Goal: Transaction & Acquisition: Book appointment/travel/reservation

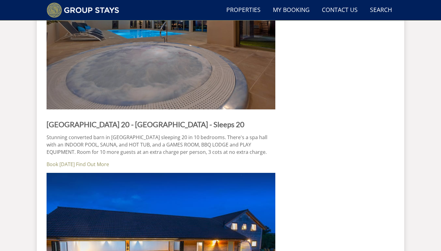
scroll to position [1178, 0]
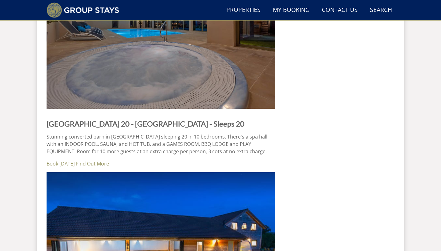
click at [123, 123] on strong "Beaverbrook 20 - Somerset - Sleeps 20" at bounding box center [146, 123] width 198 height 9
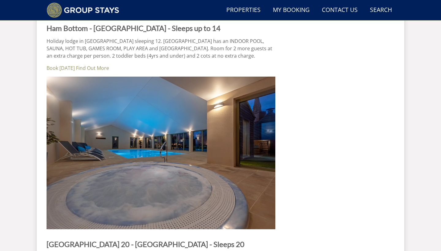
scroll to position [1051, 0]
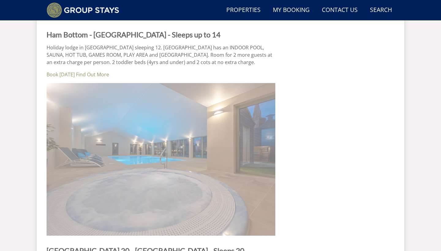
click at [118, 143] on img at bounding box center [161, 159] width 229 height 153
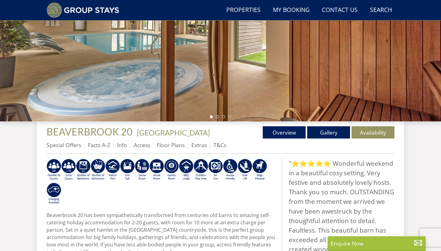
scroll to position [111, 0]
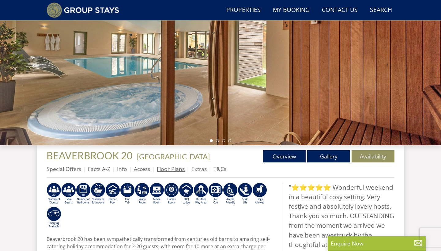
click at [174, 170] on link "Floor Plans" at bounding box center [171, 168] width 28 height 7
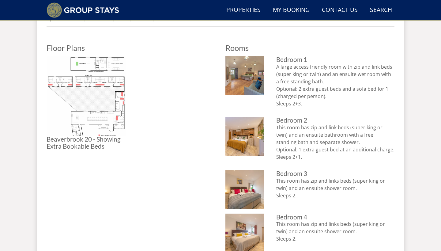
scroll to position [261, 0]
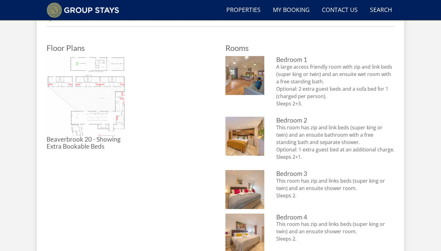
click at [69, 91] on img at bounding box center [87, 96] width 80 height 80
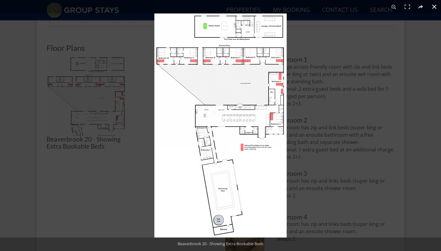
click at [434, 7] on button at bounding box center [434, 6] width 13 height 13
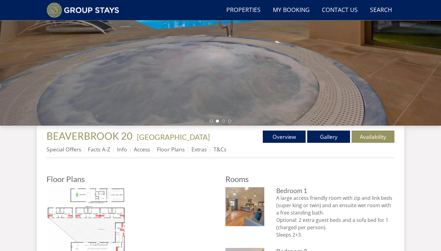
scroll to position [131, 0]
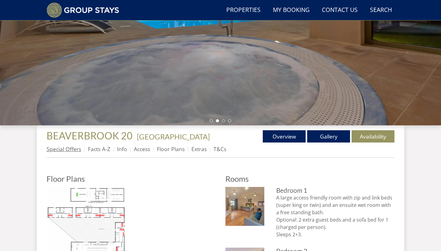
click at [75, 148] on link "Special Offers" at bounding box center [64, 148] width 35 height 7
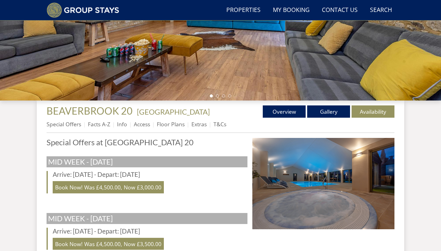
scroll to position [197, 0]
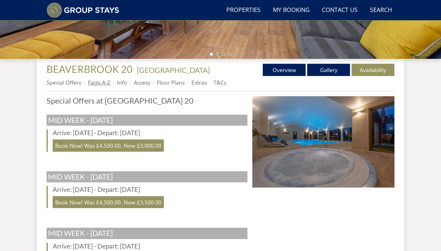
click at [89, 82] on link "Facts A-Z" at bounding box center [99, 82] width 22 height 7
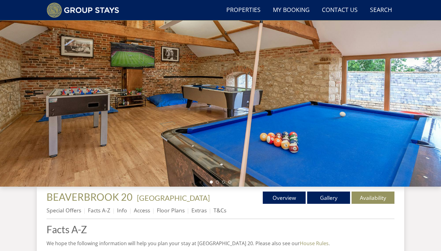
scroll to position [70, 0]
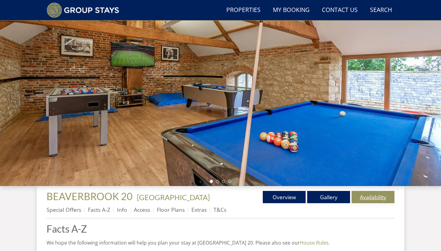
click at [375, 198] on link "Availability" at bounding box center [373, 197] width 43 height 12
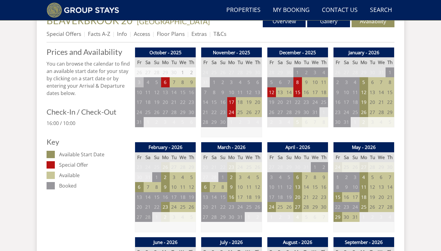
scroll to position [246, 0]
click at [206, 185] on td "6" at bounding box center [205, 187] width 9 height 10
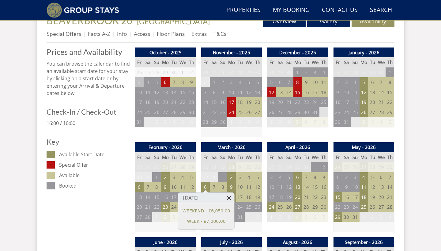
click at [227, 197] on link at bounding box center [229, 197] width 11 height 11
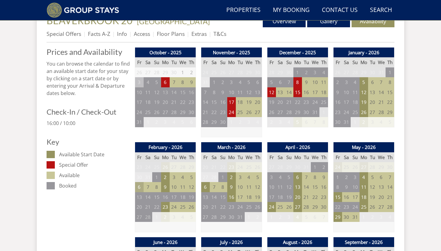
click at [139, 184] on td "6" at bounding box center [139, 187] width 9 height 10
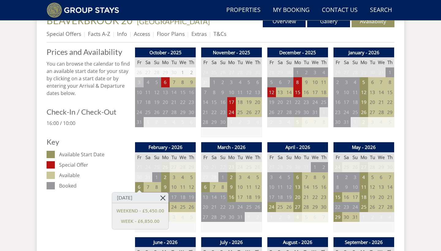
click at [160, 197] on link at bounding box center [163, 197] width 11 height 11
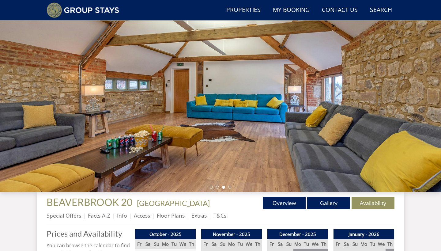
scroll to position [64, 0]
click at [323, 202] on link "Gallery" at bounding box center [328, 203] width 43 height 12
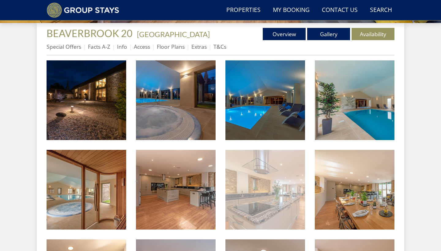
scroll to position [225, 0]
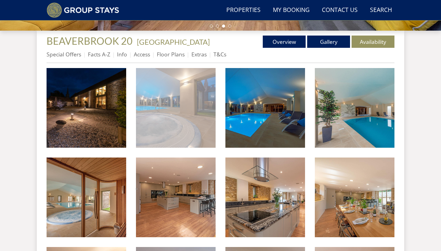
click at [179, 139] on img at bounding box center [176, 108] width 80 height 80
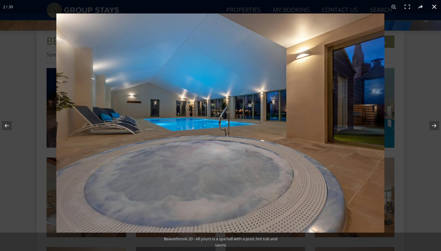
click at [435, 9] on button at bounding box center [434, 6] width 13 height 13
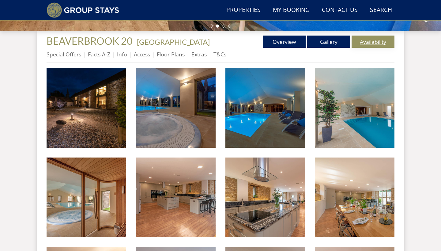
click at [365, 41] on link "Availability" at bounding box center [373, 42] width 43 height 12
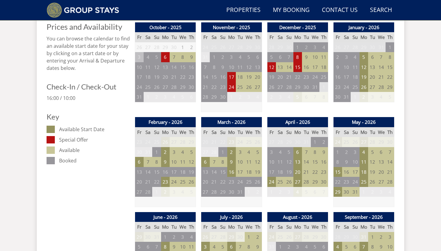
scroll to position [268, 0]
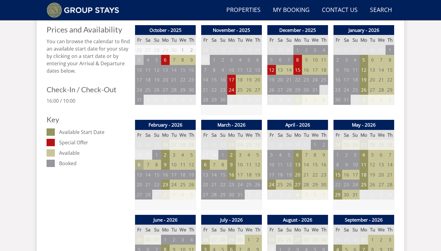
click at [136, 163] on td "6" at bounding box center [139, 165] width 9 height 10
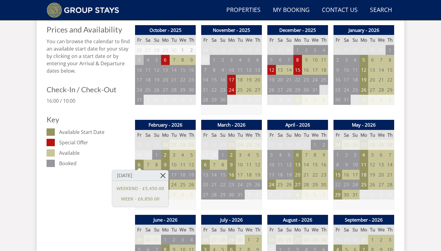
click at [161, 175] on link at bounding box center [163, 175] width 11 height 11
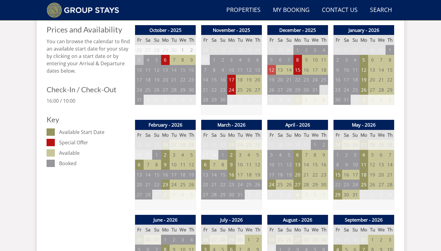
click at [268, 67] on td "12" at bounding box center [271, 70] width 9 height 10
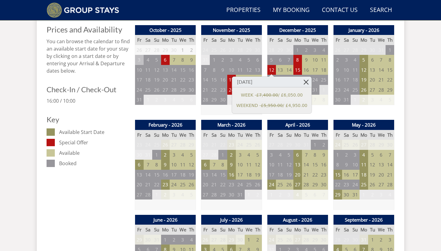
click at [305, 79] on link at bounding box center [306, 82] width 11 height 11
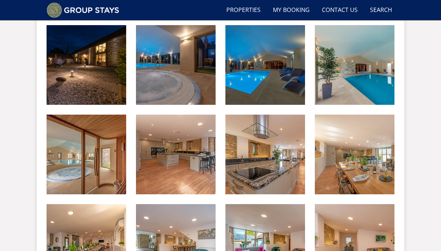
scroll to position [225, 0]
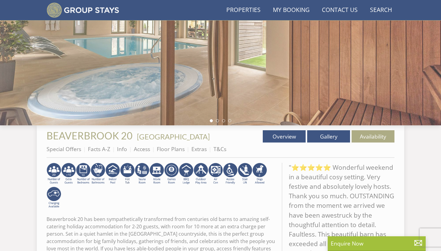
scroll to position [111, 0]
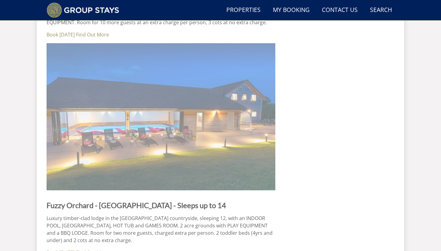
scroll to position [1313, 0]
